Goal: Find specific page/section: Find specific page/section

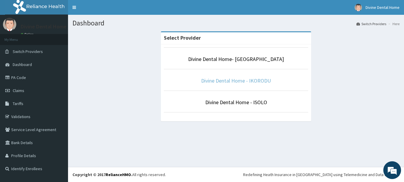
click at [237, 82] on link "Divine Dental Home - IKORODU" at bounding box center [236, 80] width 70 height 7
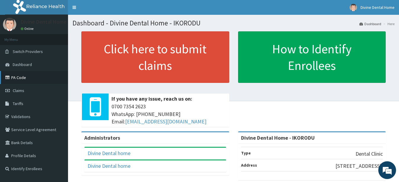
click at [21, 76] on link "PA Code" at bounding box center [34, 77] width 68 height 13
click at [23, 79] on link "PA Code" at bounding box center [34, 77] width 68 height 13
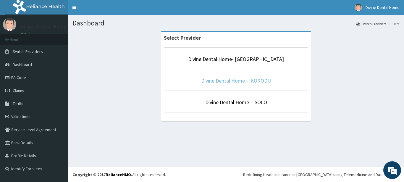
click at [226, 84] on link "Divine Dental Home - IKORODU" at bounding box center [236, 80] width 70 height 7
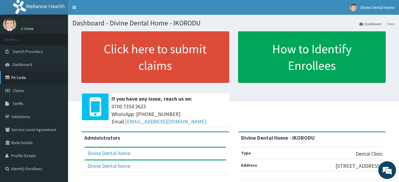
click at [20, 78] on link "PA Code" at bounding box center [34, 77] width 68 height 13
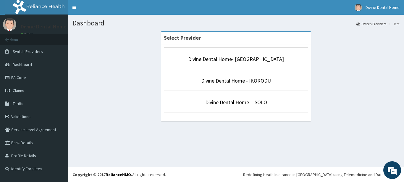
click at [213, 64] on li "Divine Dental Home- [GEOGRAPHIC_DATA]" at bounding box center [236, 58] width 144 height 22
click at [214, 60] on link "Divine Dental Home- [GEOGRAPHIC_DATA]" at bounding box center [236, 59] width 96 height 7
